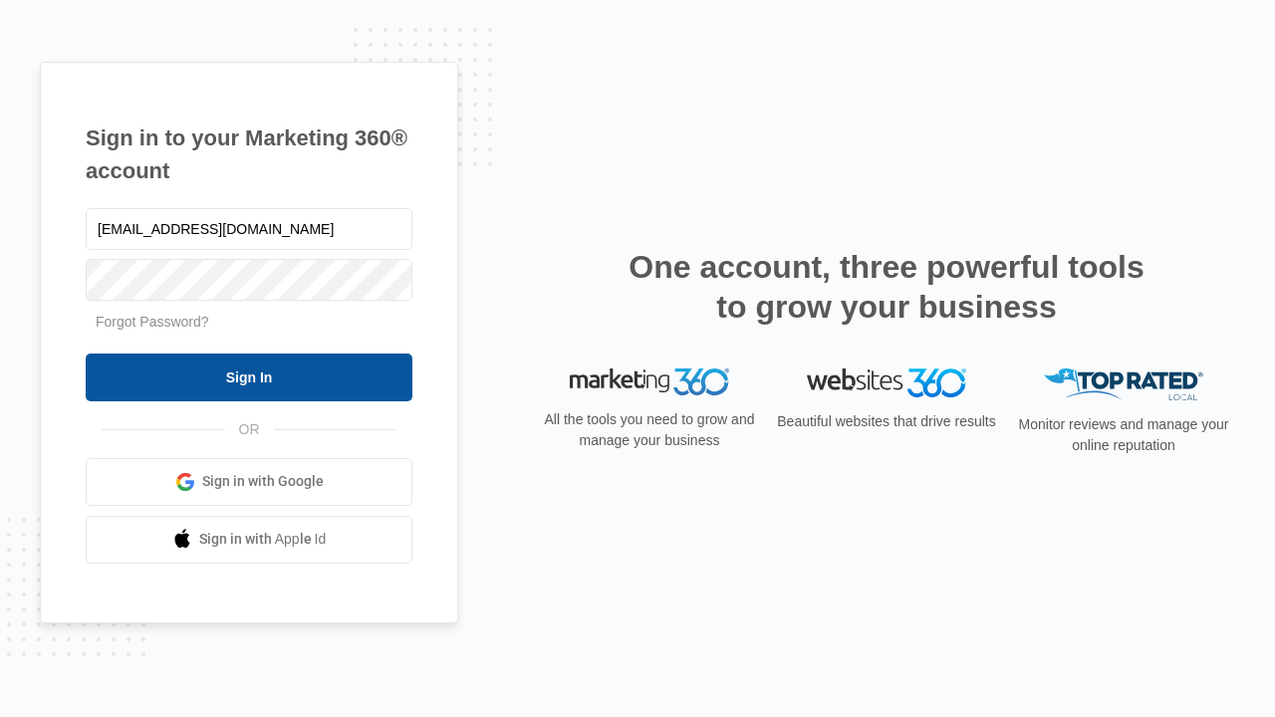
click at [249, 377] on input "Sign In" at bounding box center [249, 378] width 327 height 48
